Goal: Book appointment/travel/reservation

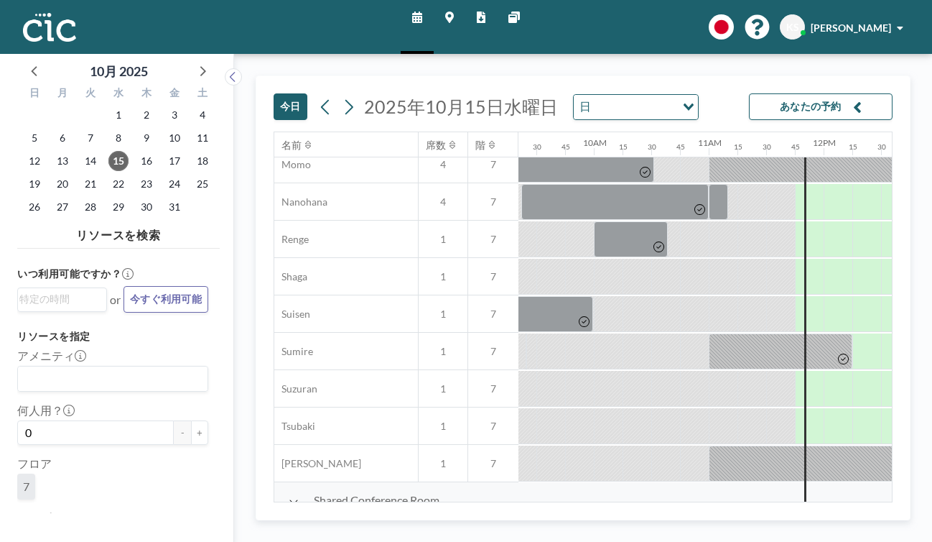
scroll to position [721, 1074]
drag, startPoint x: 458, startPoint y: 499, endPoint x: 510, endPoint y: 499, distance: 52.4
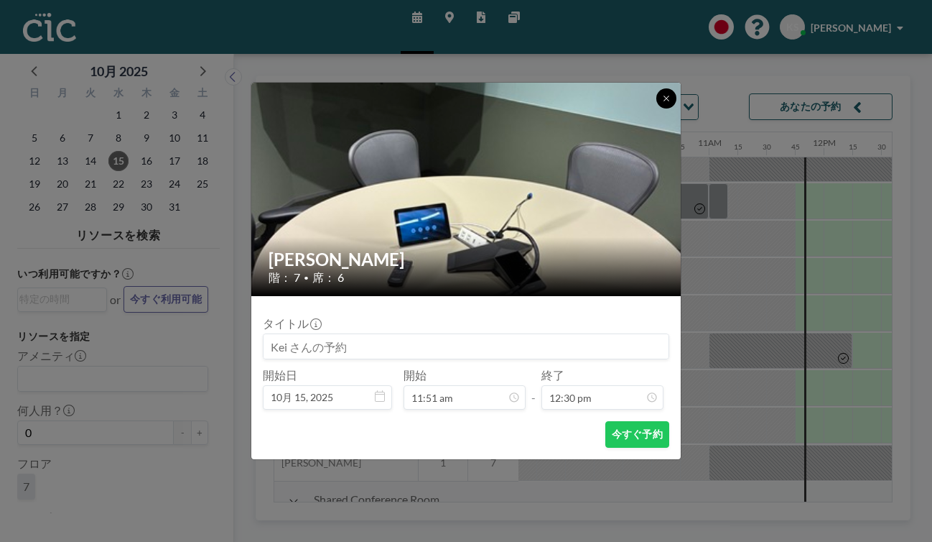
click at [664, 101] on icon at bounding box center [666, 98] width 5 height 5
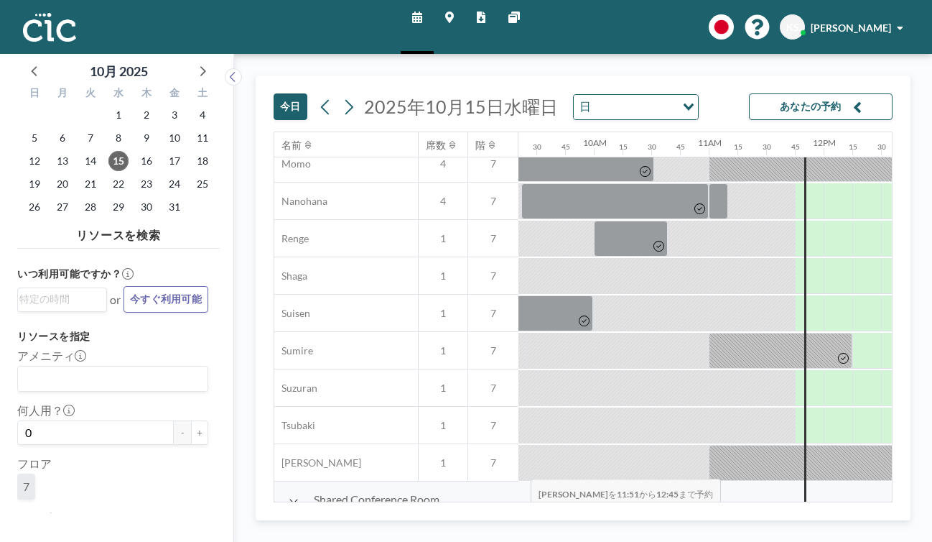
drag, startPoint x: 455, startPoint y: 494, endPoint x: 527, endPoint y: 494, distance: 71.1
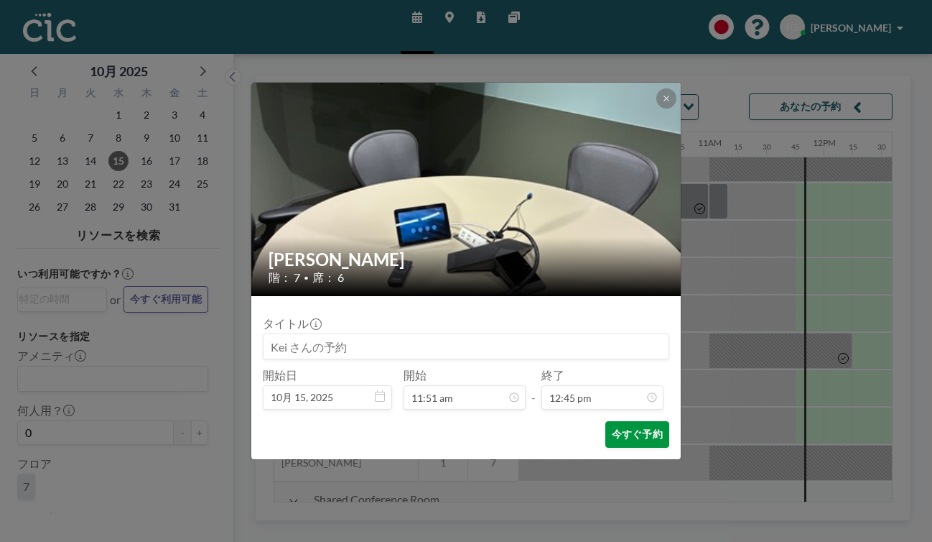
click at [607, 421] on button "今すぐ予約" at bounding box center [638, 434] width 64 height 27
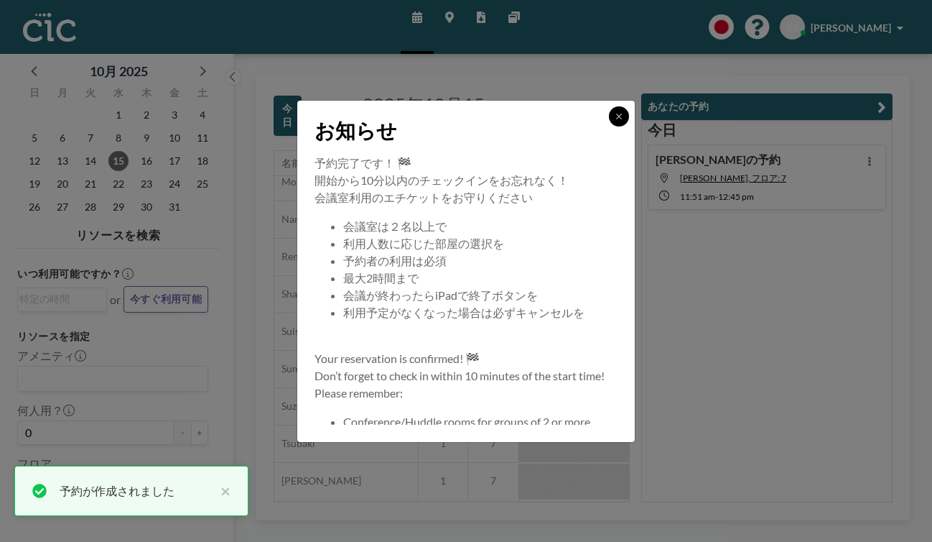
click at [615, 121] on icon at bounding box center [619, 116] width 9 height 9
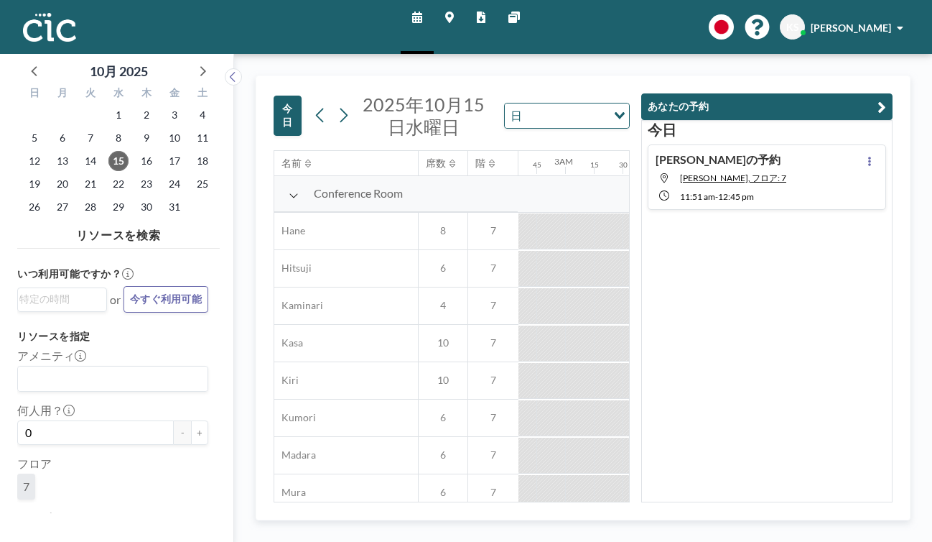
scroll to position [0, 1074]
